Goal: Transaction & Acquisition: Download file/media

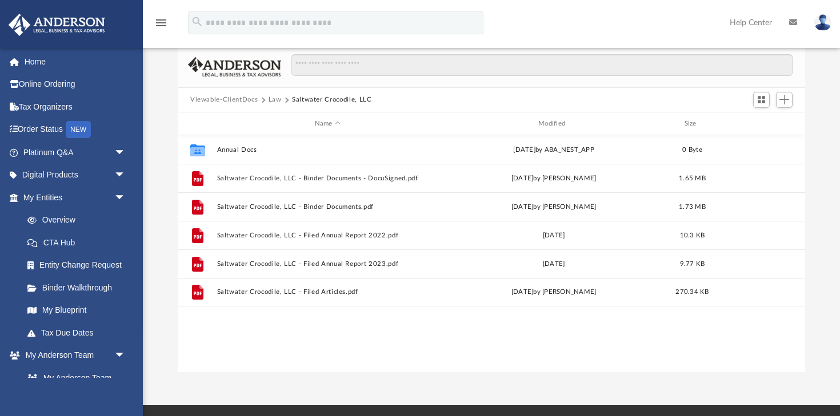
scroll to position [259, 627]
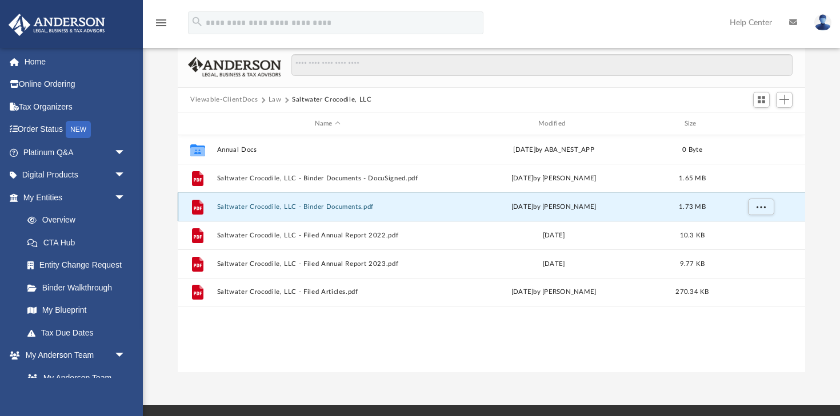
click at [283, 203] on button "Saltwater Crocodile, LLC - Binder Documents.pdf" at bounding box center [327, 206] width 221 height 7
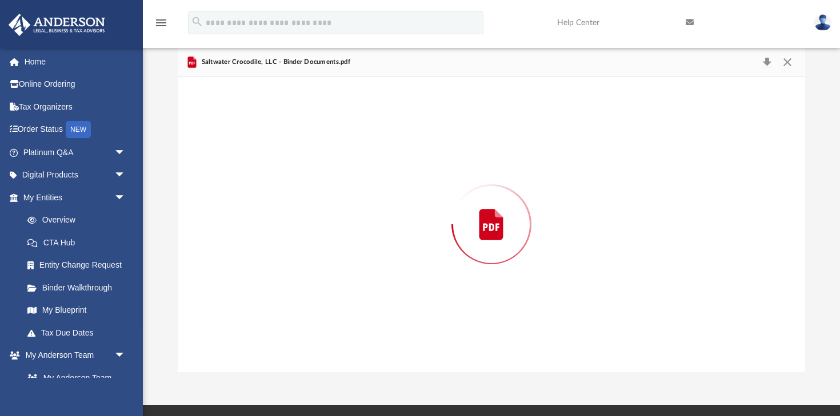
click at [283, 203] on div "Preview" at bounding box center [491, 224] width 627 height 295
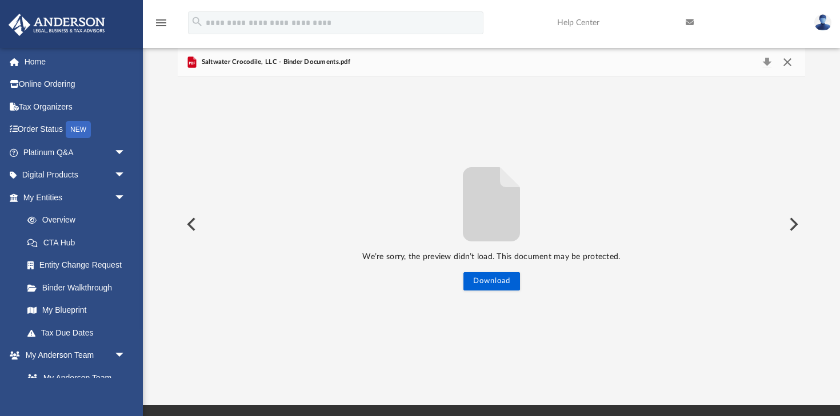
click at [788, 60] on button "Close" at bounding box center [787, 62] width 21 height 16
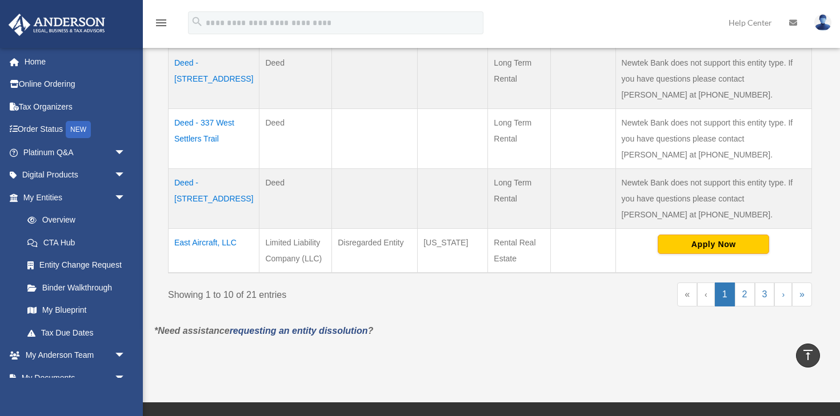
scroll to position [622, 0]
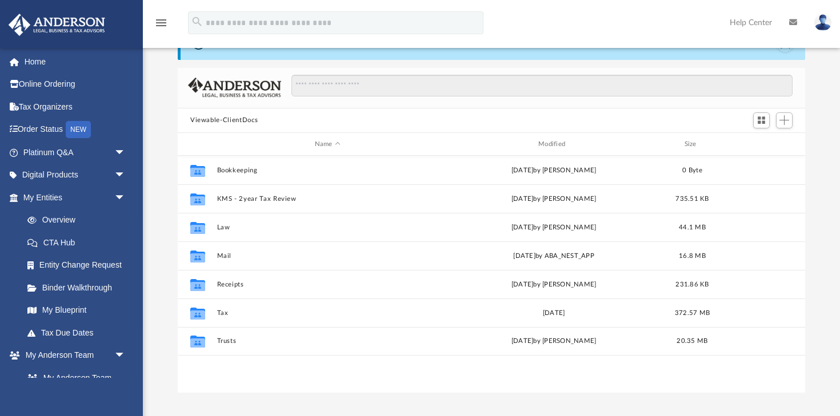
scroll to position [259, 627]
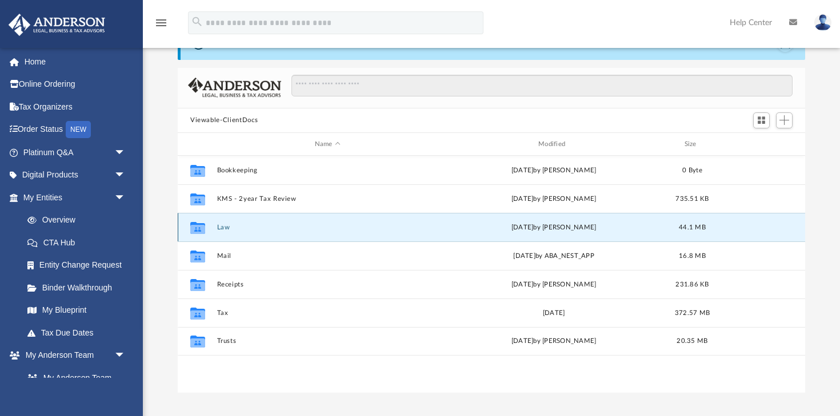
click at [221, 227] on button "Law" at bounding box center [327, 227] width 221 height 7
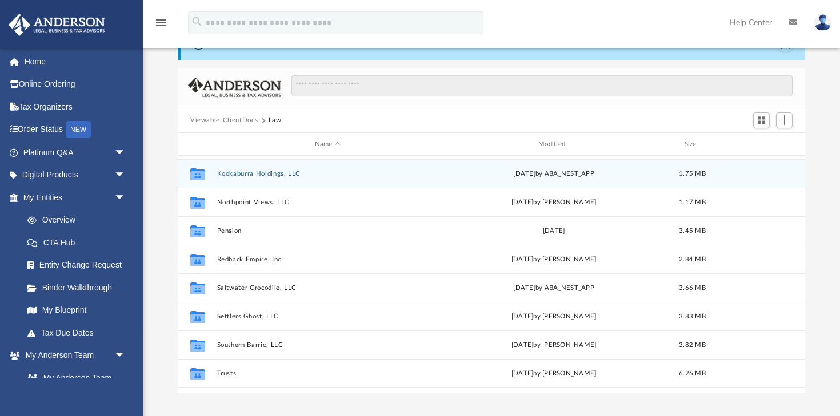
scroll to position [134, 0]
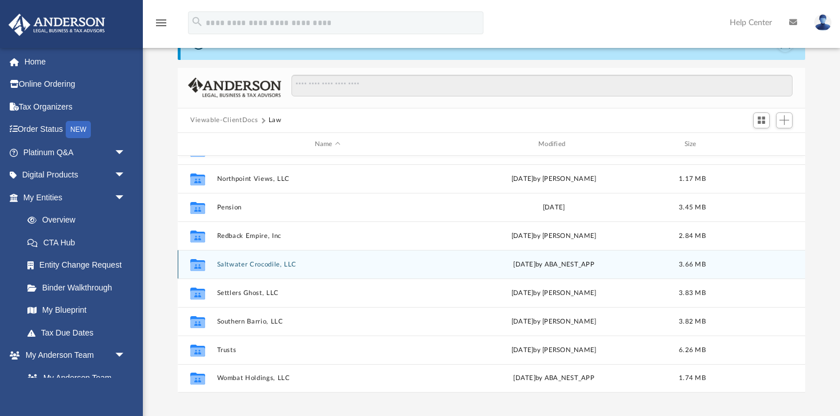
click at [270, 265] on button "Saltwater Crocodile, LLC" at bounding box center [327, 264] width 221 height 7
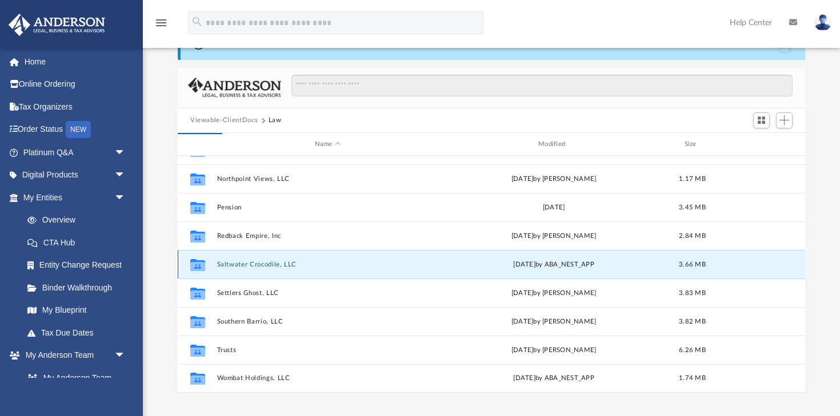
scroll to position [0, 0]
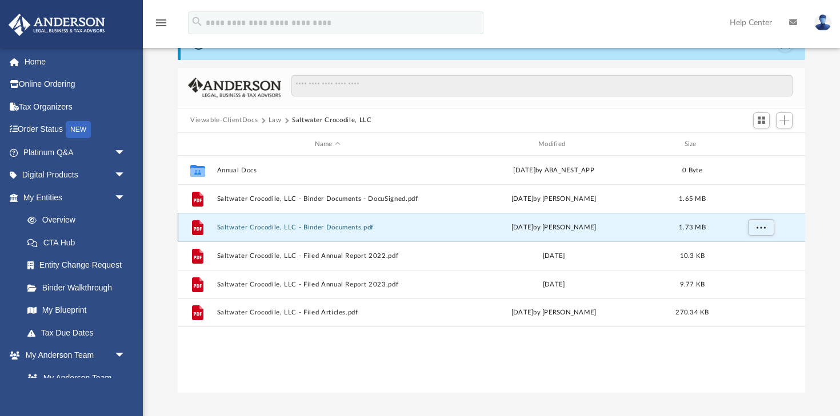
click at [283, 227] on button "Saltwater Crocodile, LLC - Binder Documents.pdf" at bounding box center [327, 227] width 221 height 7
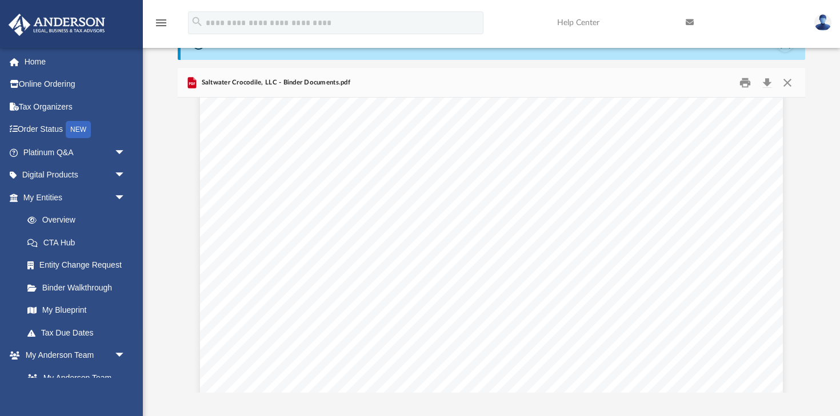
scroll to position [8641, 0]
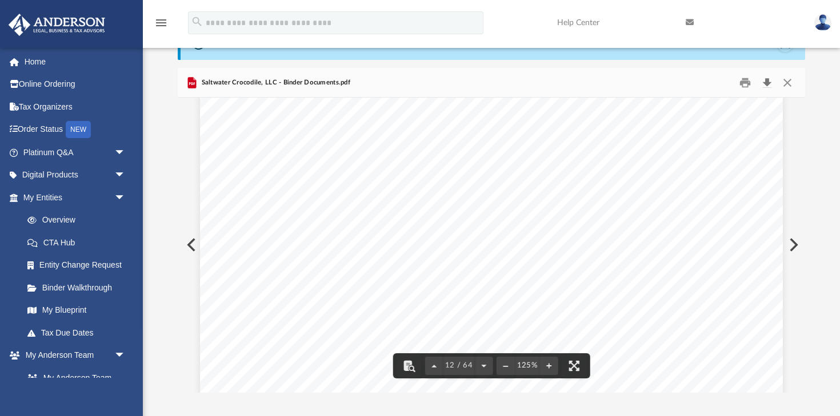
click at [768, 80] on button "Download" at bounding box center [766, 83] width 21 height 18
click at [785, 78] on button "Close" at bounding box center [787, 83] width 21 height 18
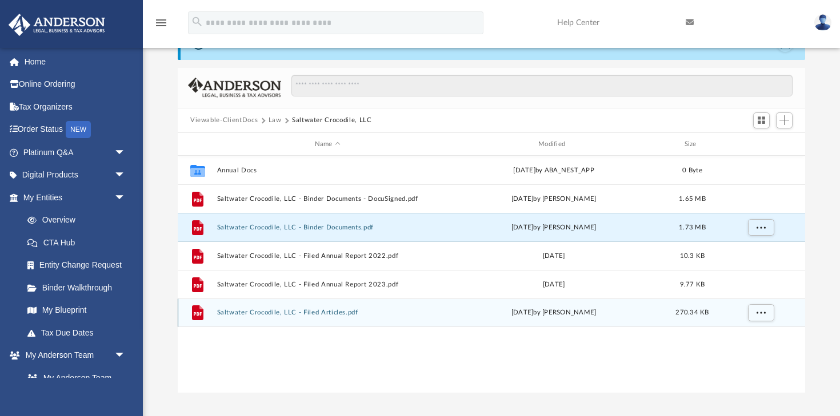
click at [322, 313] on button "Saltwater Crocodile, LLC - Filed Articles.pdf" at bounding box center [327, 313] width 221 height 7
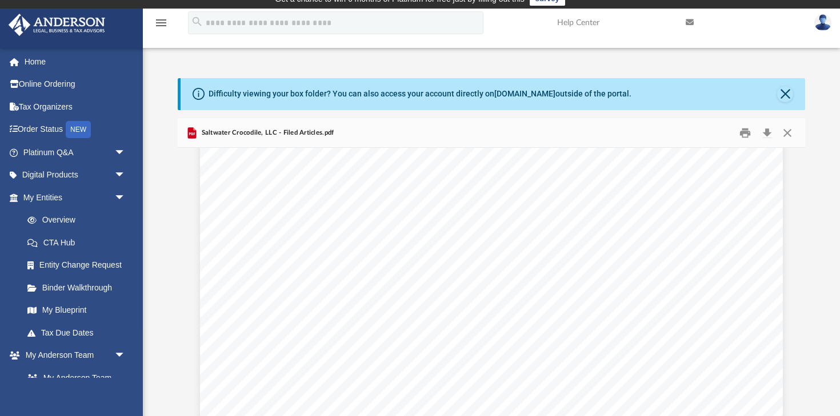
scroll to position [0, 0]
click at [780, 92] on button "Close" at bounding box center [785, 94] width 16 height 16
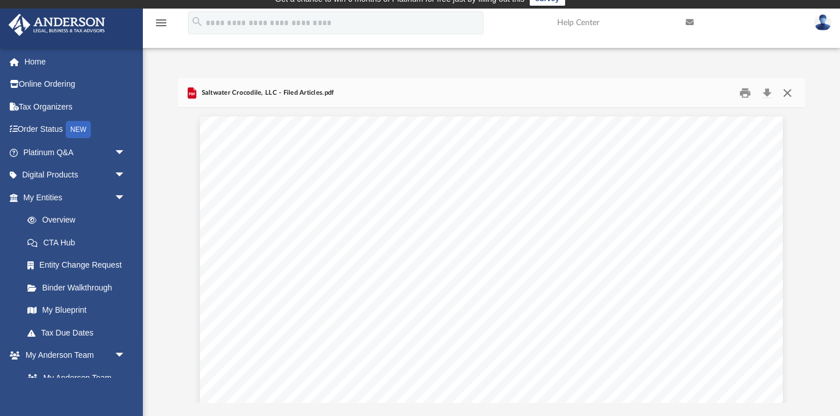
click at [783, 90] on button "Close" at bounding box center [787, 93] width 21 height 18
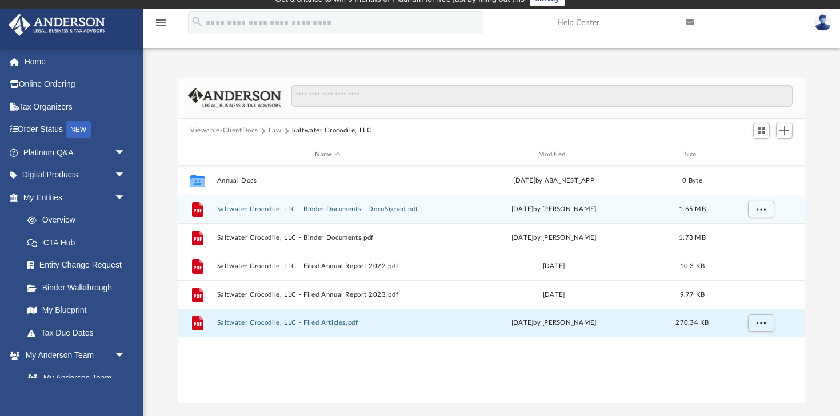
click at [337, 210] on button "Saltwater Crocodile, LLC - Binder Documents - DocuSigned.pdf" at bounding box center [327, 209] width 221 height 7
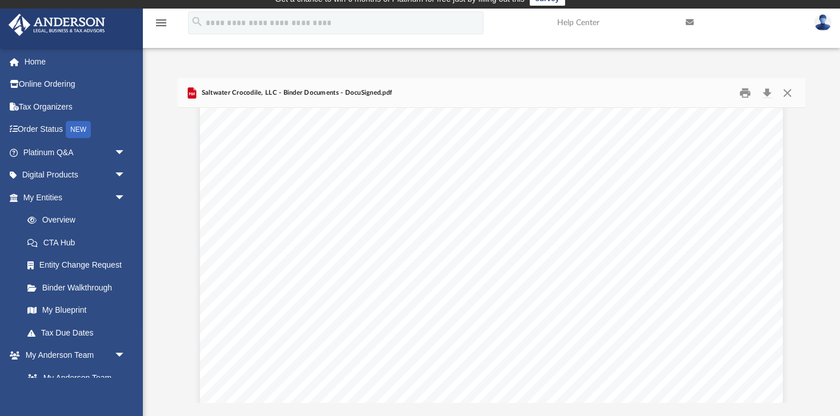
scroll to position [5568, 0]
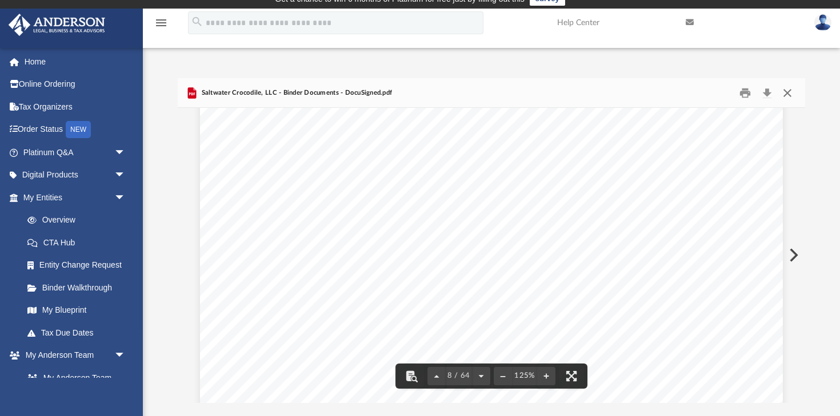
click at [788, 95] on button "Close" at bounding box center [787, 93] width 21 height 18
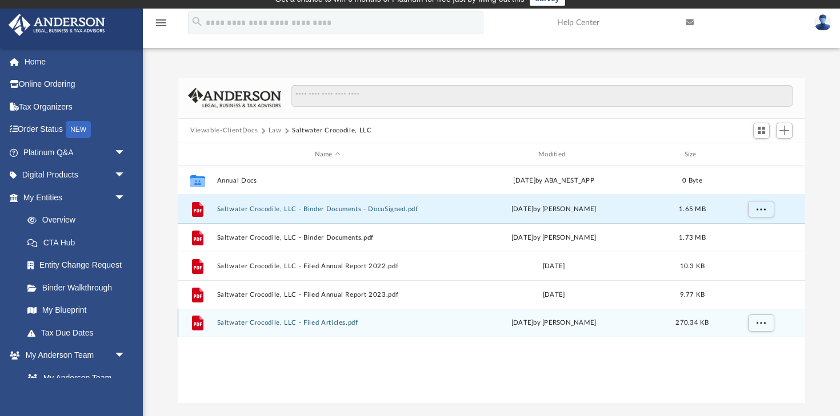
click at [318, 324] on button "Saltwater Crocodile, LLC - Filed Articles.pdf" at bounding box center [327, 323] width 221 height 7
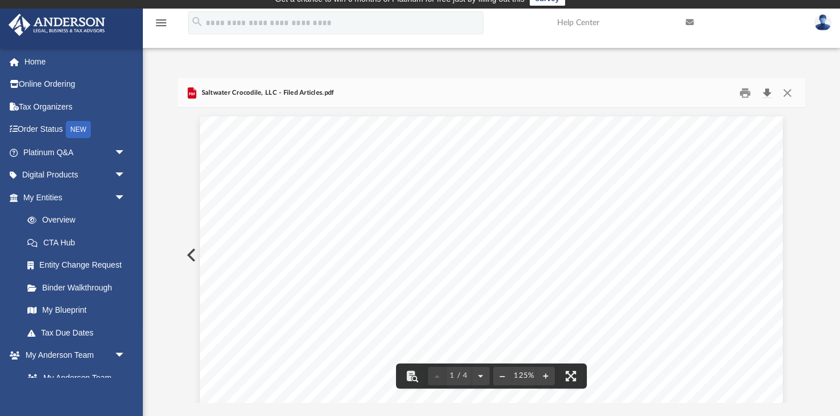
click at [767, 89] on button "Download" at bounding box center [766, 93] width 21 height 18
